Goal: Transaction & Acquisition: Purchase product/service

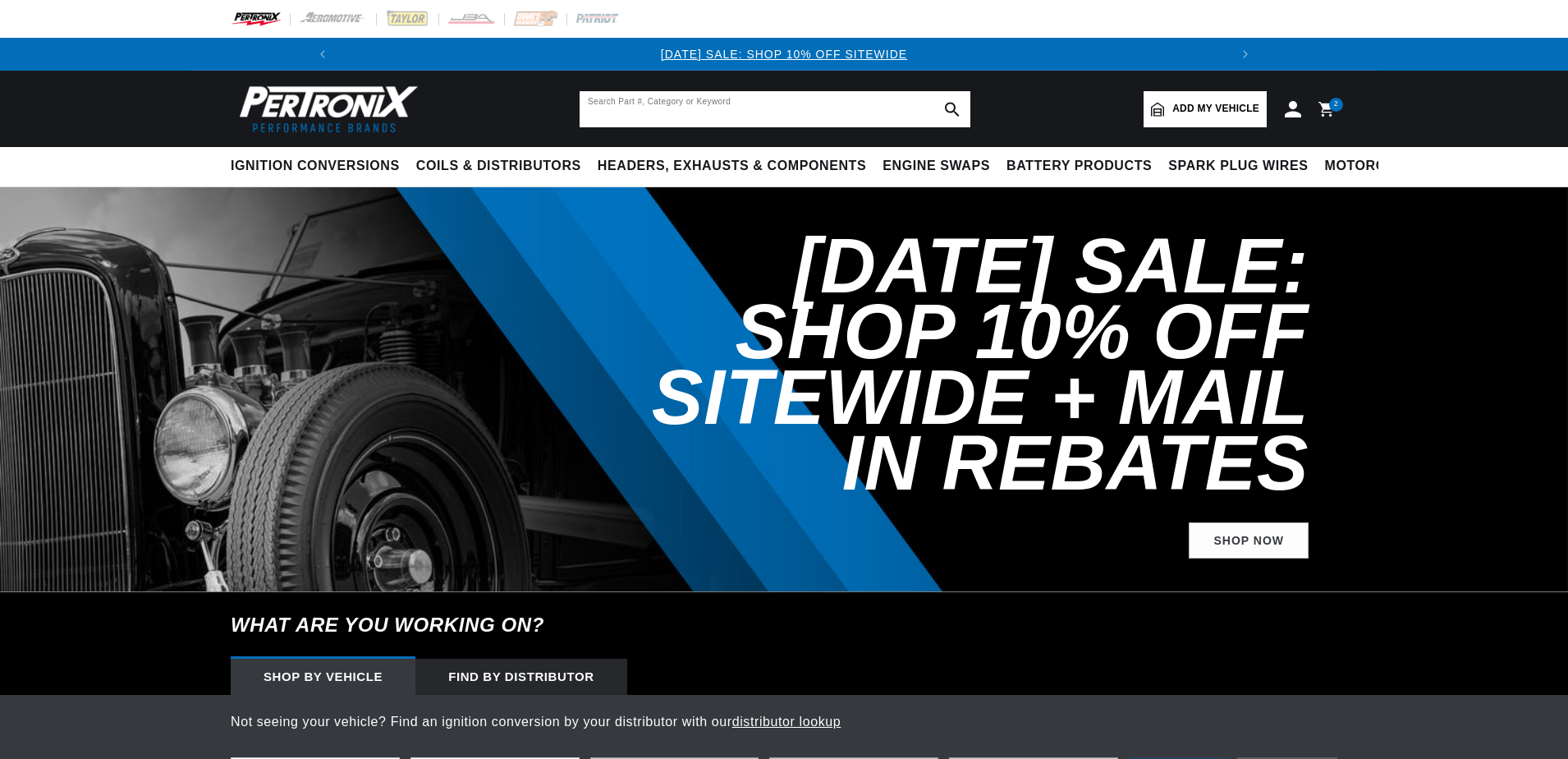
click at [699, 104] on input "text" at bounding box center [775, 109] width 391 height 36
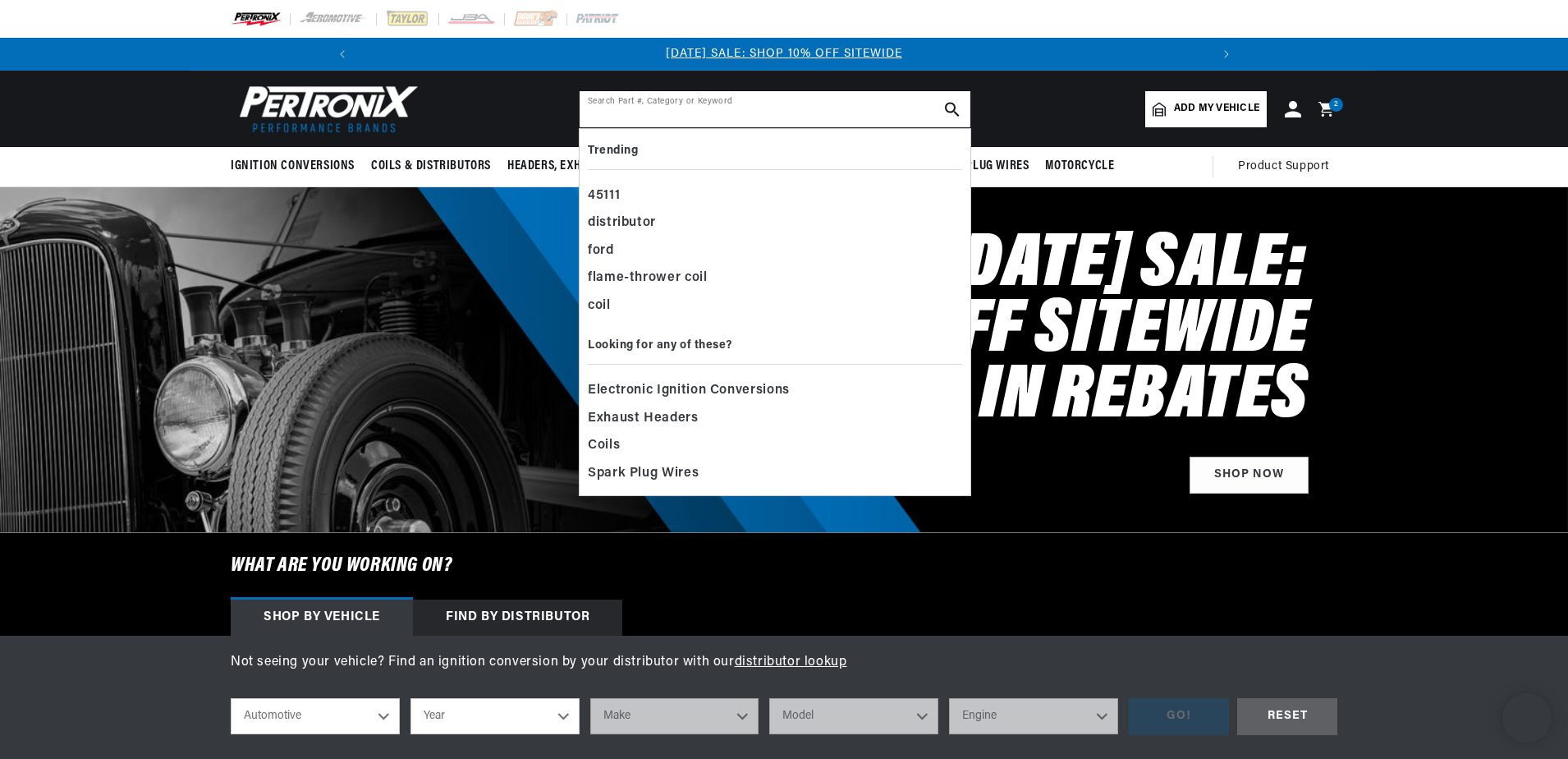
paste input "D368-SS"
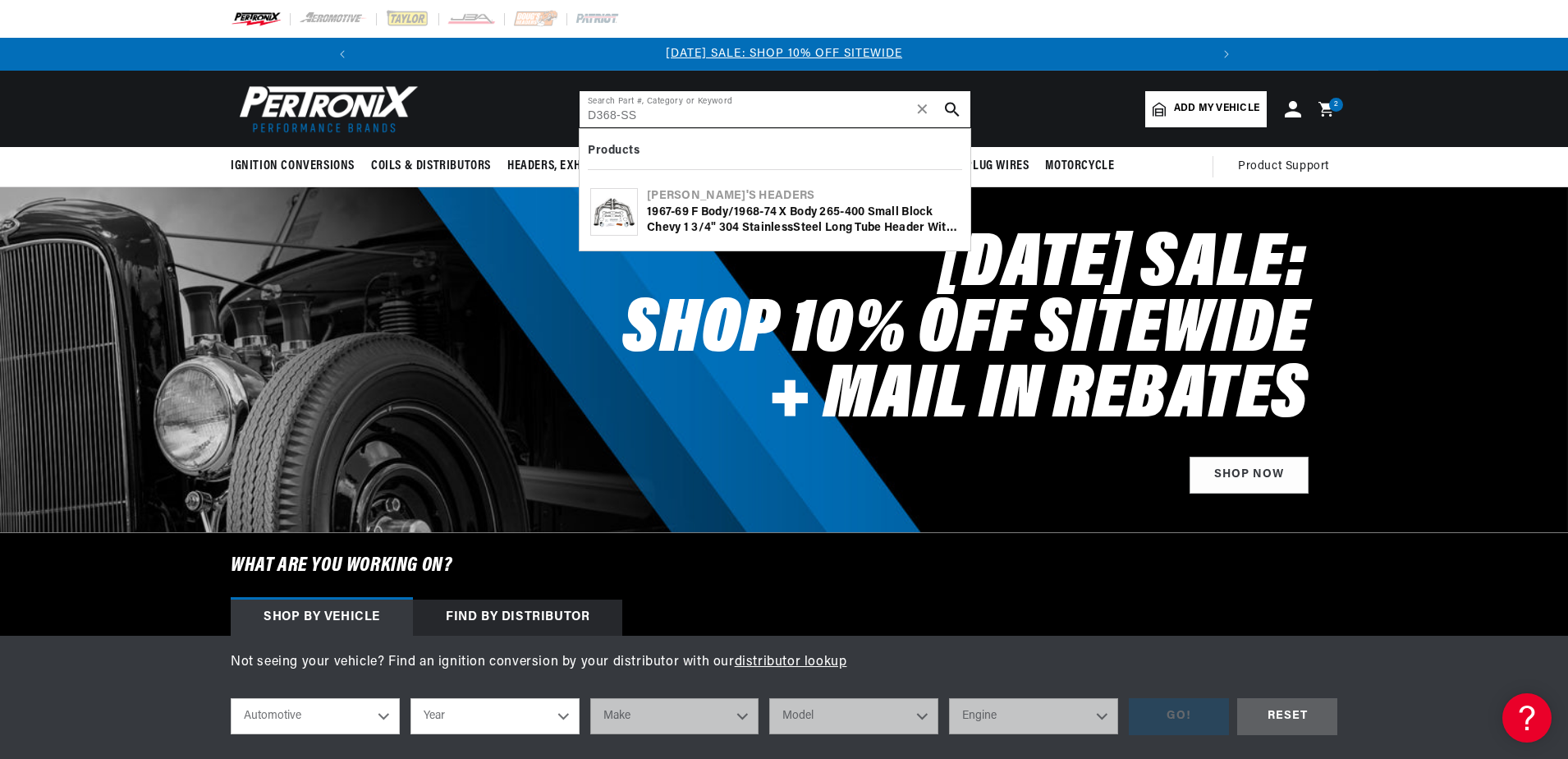
type input "D368-SS"
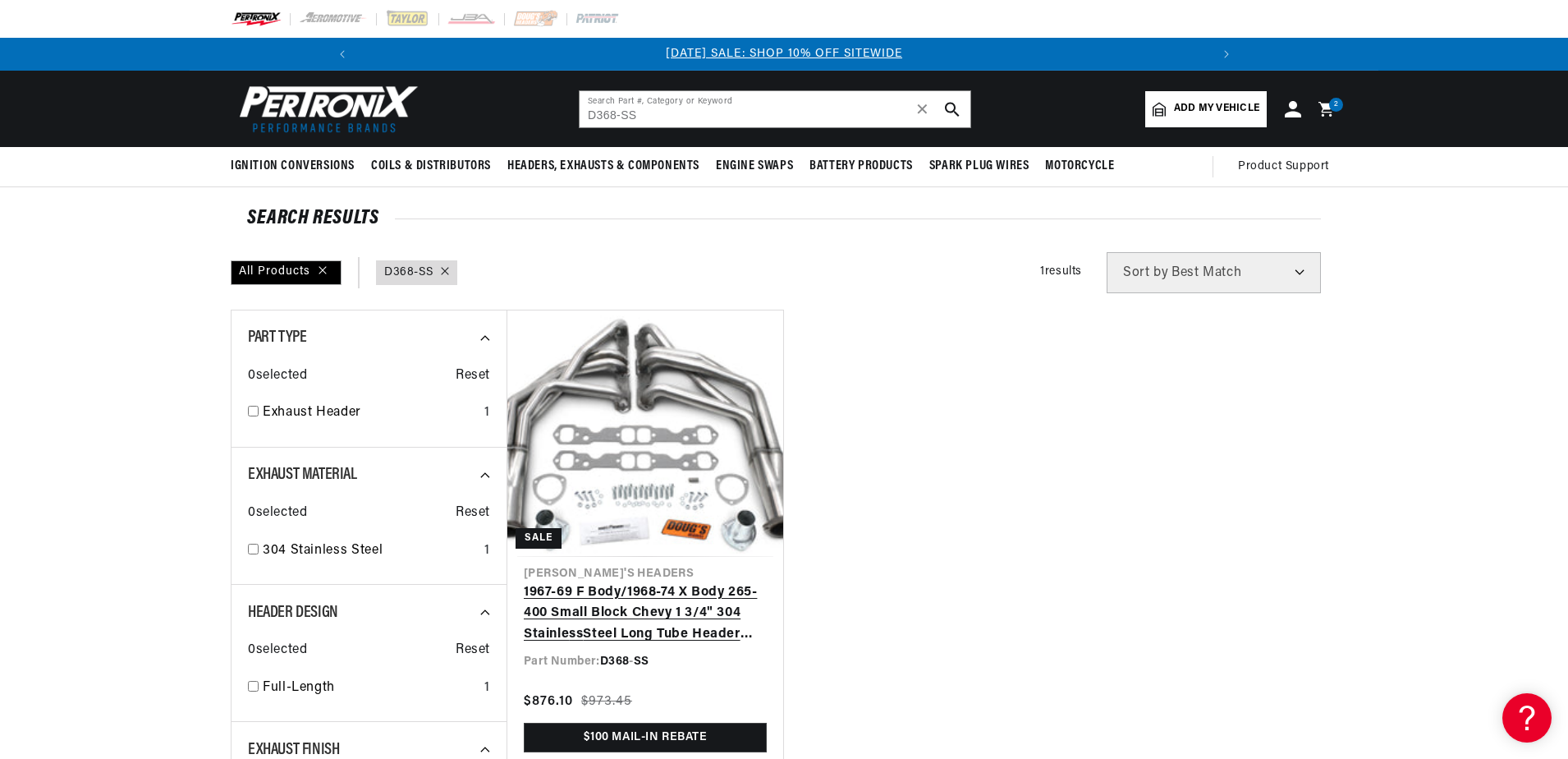
click at [674, 582] on link "1967-69 F Body/1968-74 X Body 265-400 Small Block Chevy 1 3/4" 304 Stainle ss S…" at bounding box center [645, 613] width 243 height 63
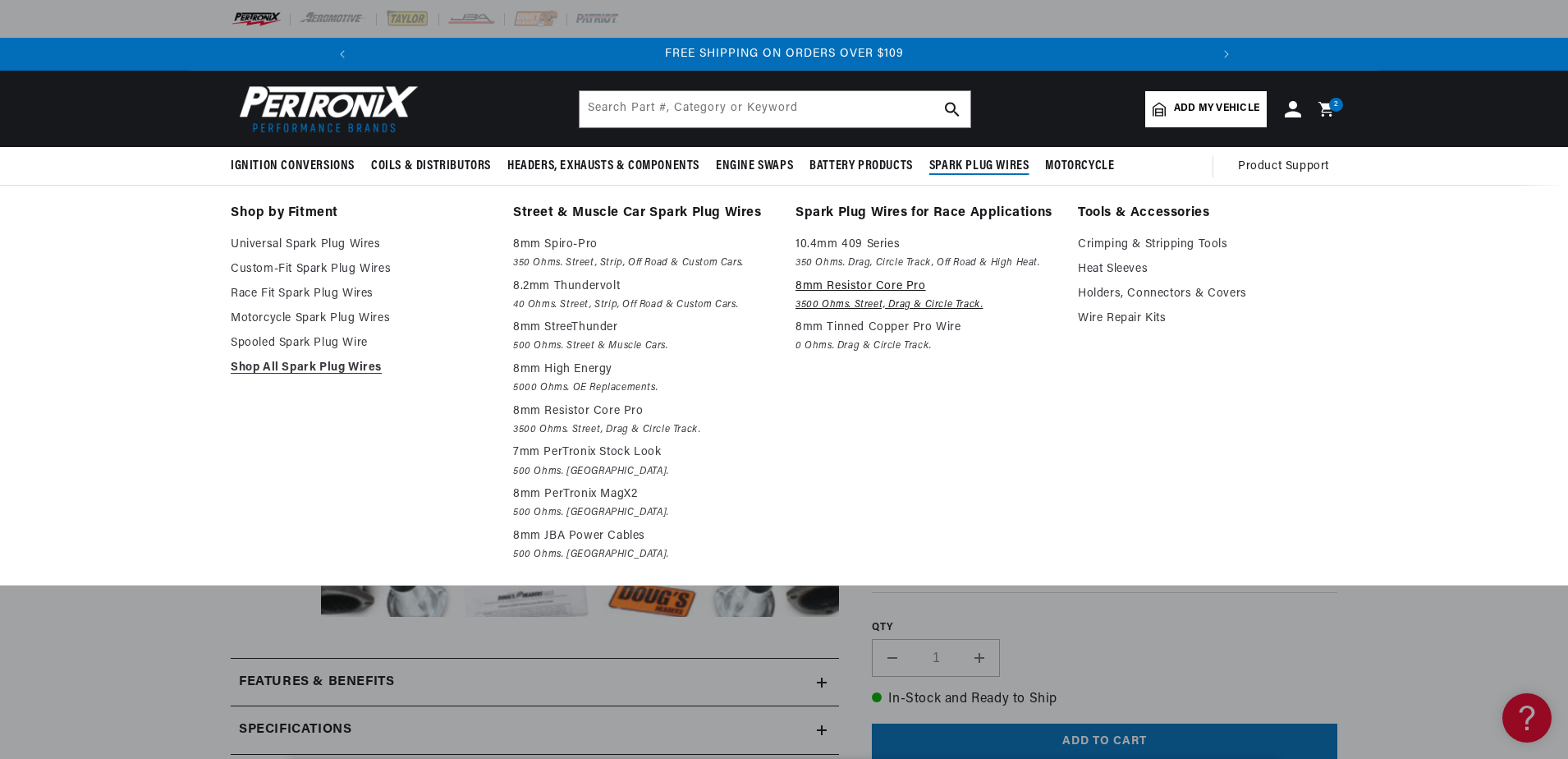
scroll to position [0, 1755]
